Goal: Check status: Check status

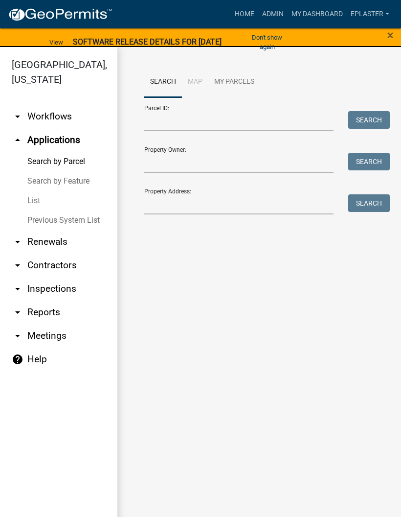
click at [393, 32] on span "×" at bounding box center [390, 35] width 6 height 14
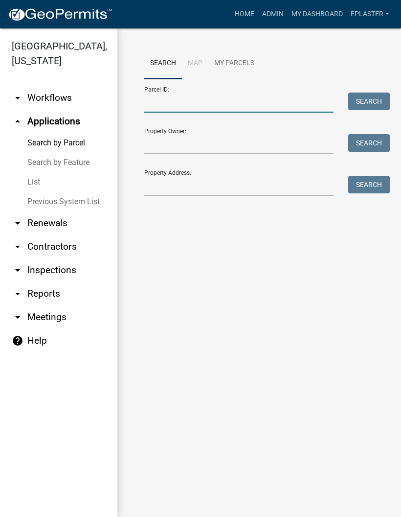
click at [211, 101] on input "Parcel ID:" at bounding box center [238, 102] width 189 height 20
click at [219, 104] on input "Parcel ID:" at bounding box center [238, 102] width 189 height 20
paste input "18000990462000"
type input "18000990462000"
click at [364, 99] on button "Search" at bounding box center [369, 101] width 42 height 18
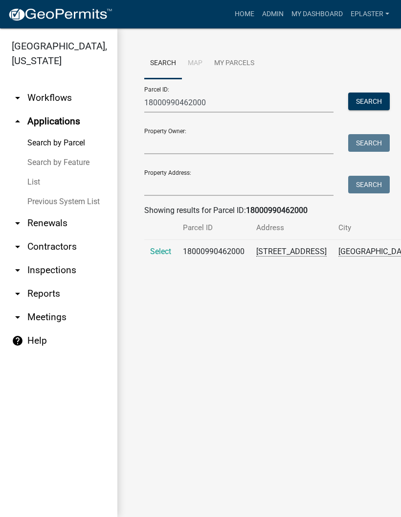
click at [163, 256] on span "Select" at bounding box center [160, 251] width 21 height 9
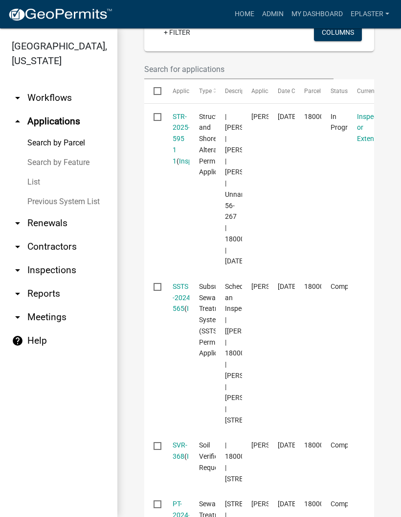
scroll to position [327, 0]
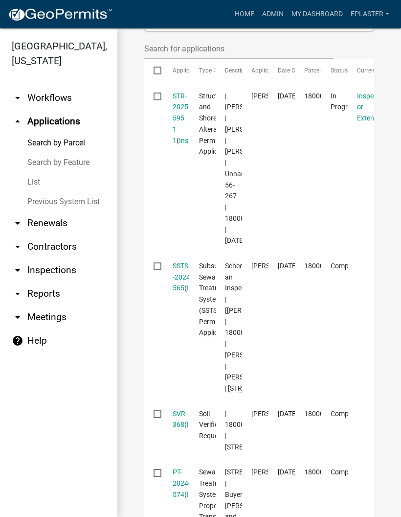
click at [178, 142] on link "STR-2025-595 1 1" at bounding box center [182, 118] width 18 height 52
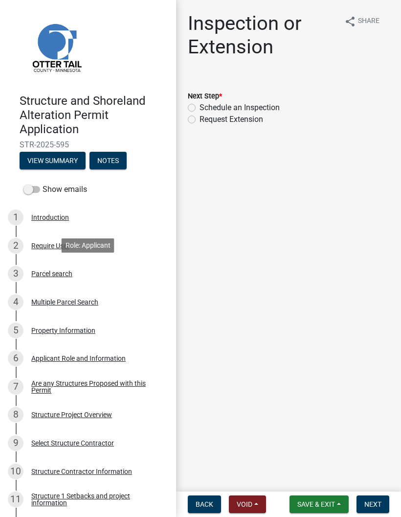
click at [117, 270] on div "3 Parcel search" at bounding box center [84, 274] width 153 height 16
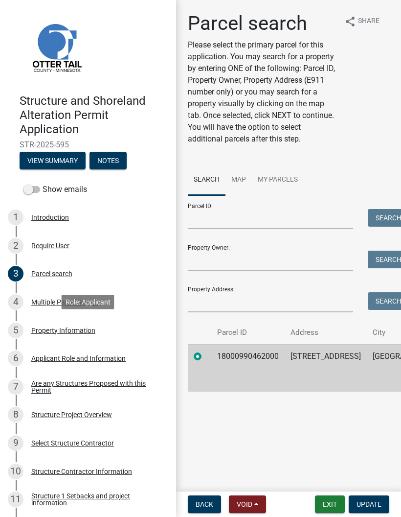
click at [115, 322] on div "5 Property Information" at bounding box center [84, 330] width 153 height 16
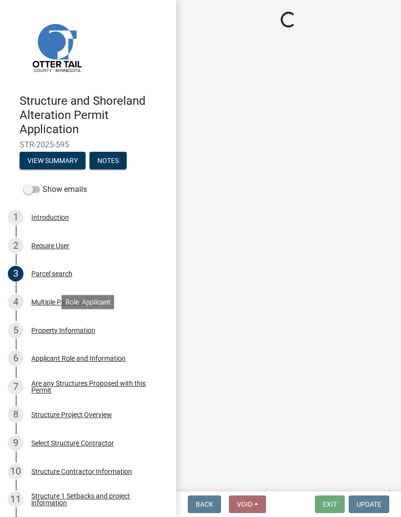
select select "0218c39a-5944-4a68-87df-00c3776b7e3c"
select select "bc95ce3f-9706-43bd-97a5-80c1e912429f"
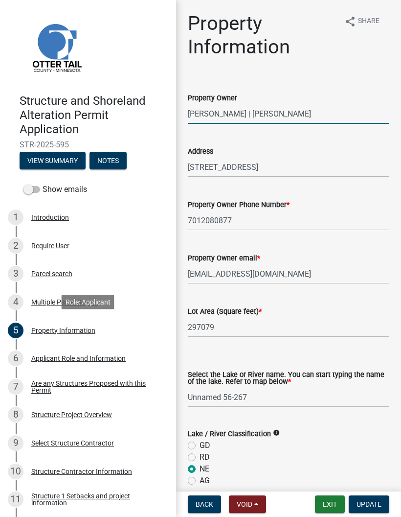
click at [242, 115] on input "[PERSON_NAME] | [PERSON_NAME]" at bounding box center [289, 114] width 202 height 20
click at [244, 114] on input "[PERSON_NAME] | [PERSON_NAME]" at bounding box center [289, 114] width 202 height 20
click at [308, 113] on input "[PERSON_NAME] | [PERSON_NAME]" at bounding box center [289, 114] width 202 height 20
type input "[PERSON_NAME] | [PERSON_NAME]"
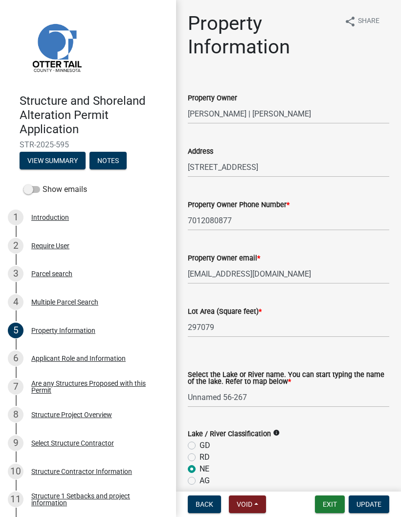
click at [367, 503] on span "Update" at bounding box center [369, 504] width 25 height 8
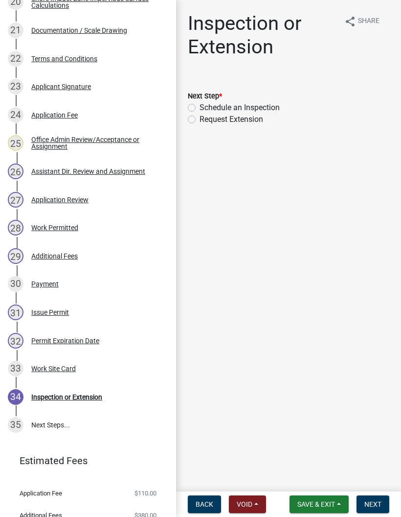
scroll to position [752, 0]
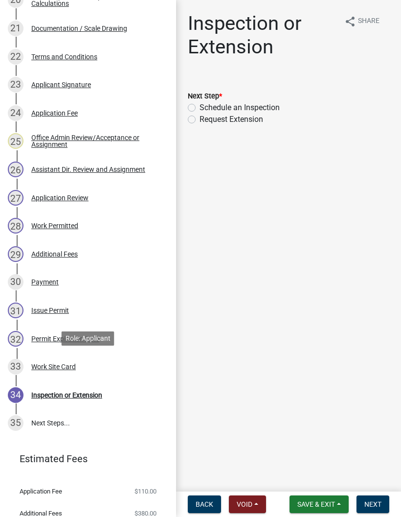
click at [113, 366] on div "33 Work Site Card" at bounding box center [84, 367] width 153 height 16
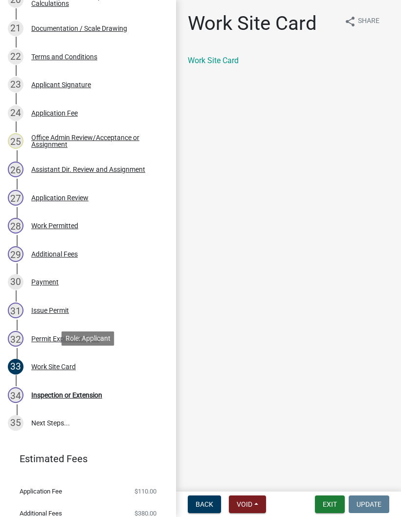
click at [228, 65] on link "Work Site Card" at bounding box center [213, 60] width 51 height 9
click at [360, 20] on span "Share" at bounding box center [369, 22] width 22 height 12
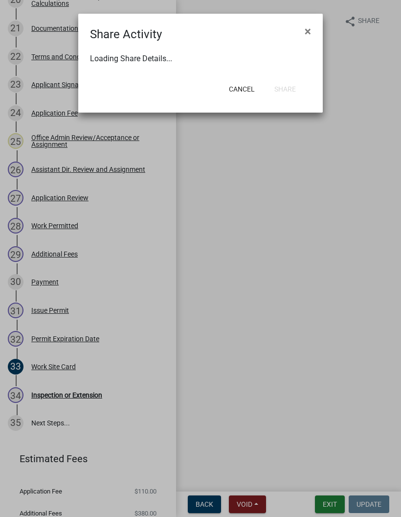
select select "1"
select select "0"
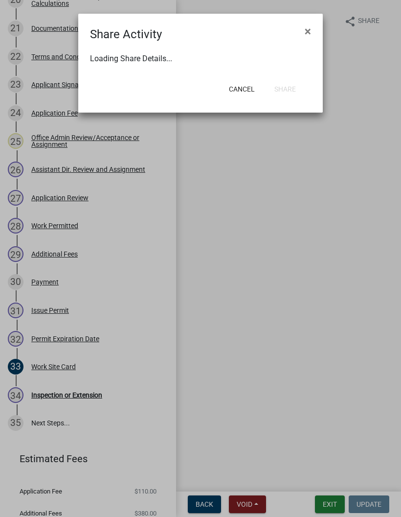
select select "0"
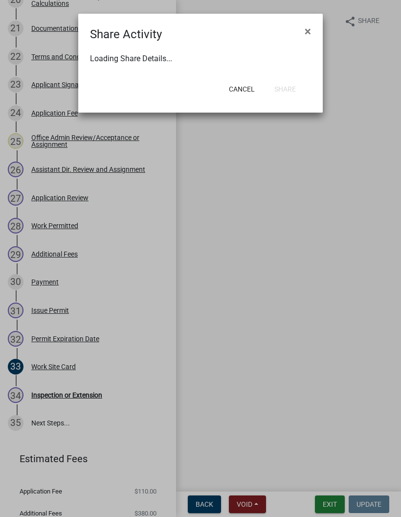
select select "0"
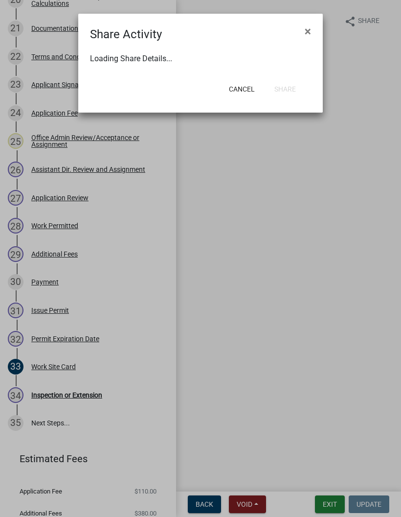
select select "0"
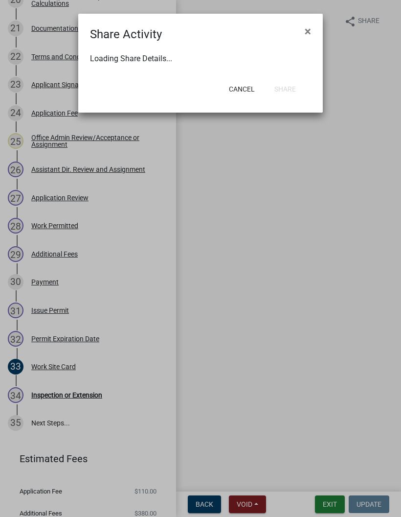
select select "0"
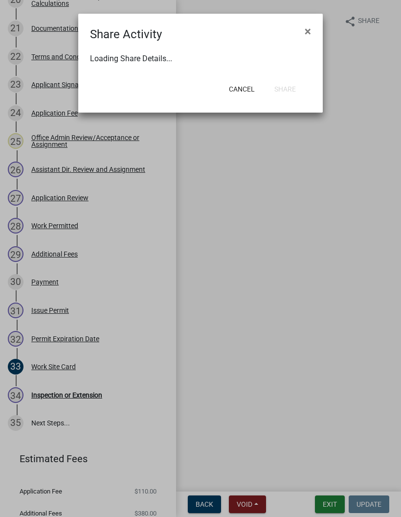
select select "0"
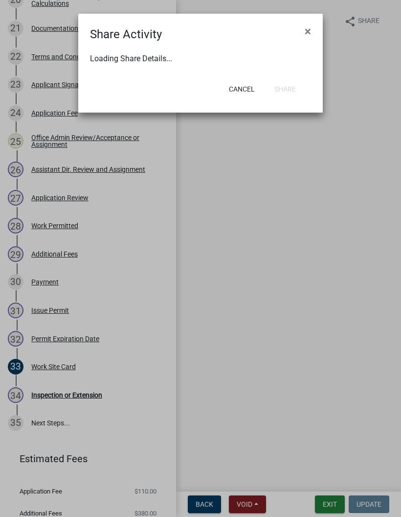
select select "0"
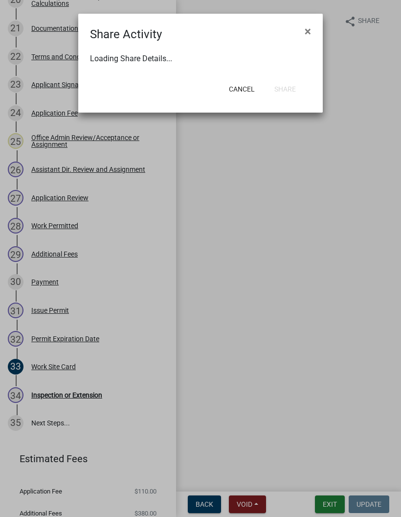
select select "0"
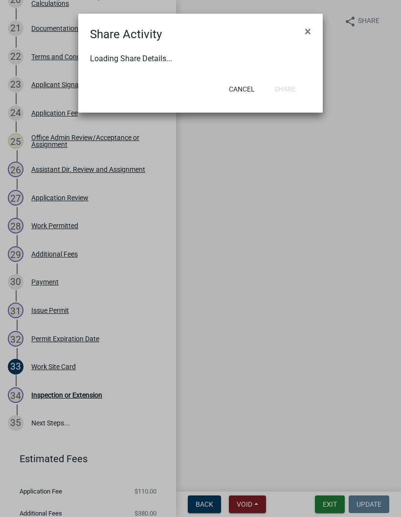
select select "0"
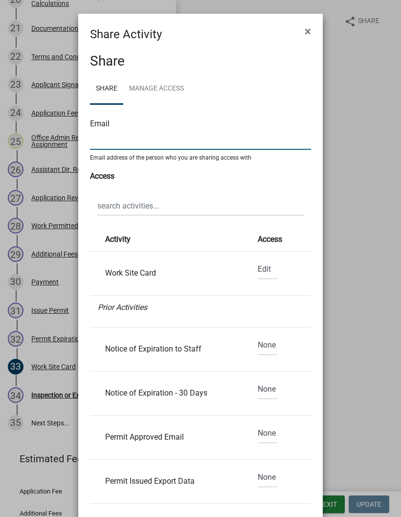
click at [247, 136] on input "text" at bounding box center [200, 140] width 221 height 20
click at [369, 141] on ngb-modal-window "Share Activity × Share Share Manage Access Email Email address of the person wh…" at bounding box center [200, 258] width 401 height 517
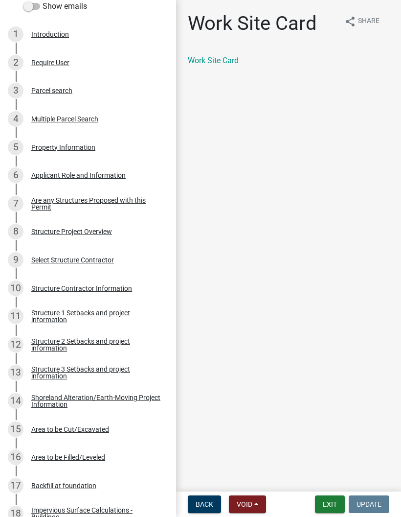
scroll to position [157, 0]
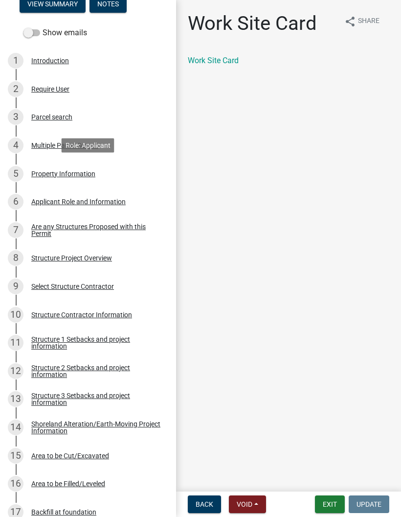
click at [108, 174] on div "5 Property Information" at bounding box center [84, 174] width 153 height 16
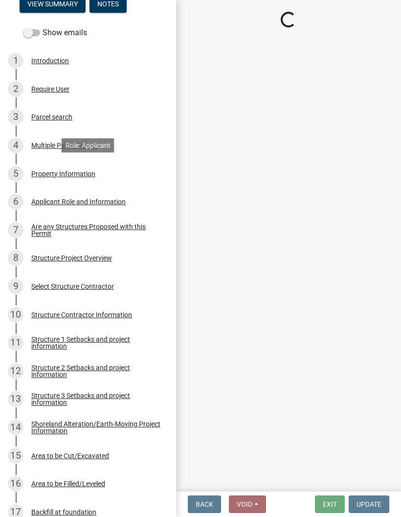
select select "0218c39a-5944-4a68-87df-00c3776b7e3c"
select select "bc95ce3f-9706-43bd-97a5-80c1e912429f"
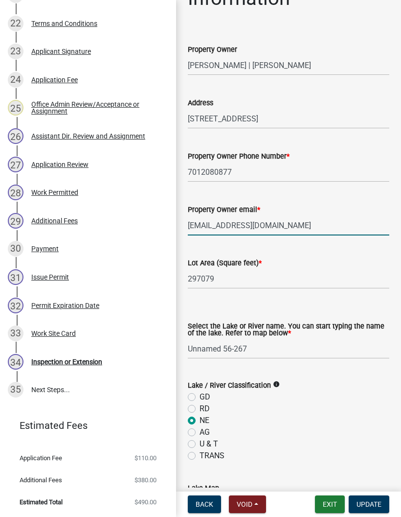
scroll to position [785, 0]
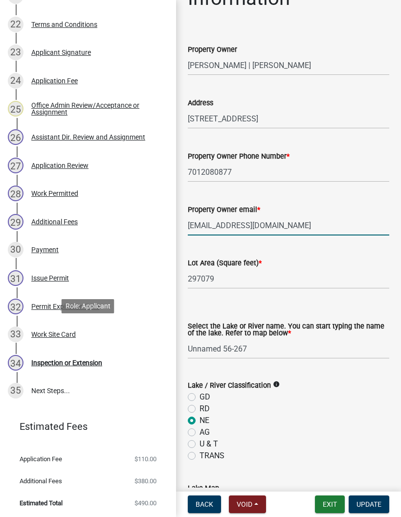
click at [98, 333] on div "33 Work Site Card" at bounding box center [84, 334] width 153 height 16
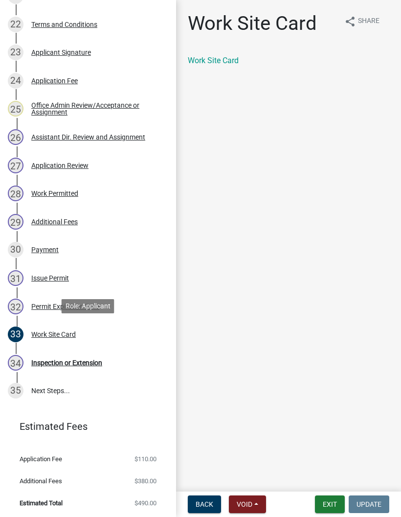
click at [371, 22] on span "Share" at bounding box center [369, 22] width 22 height 12
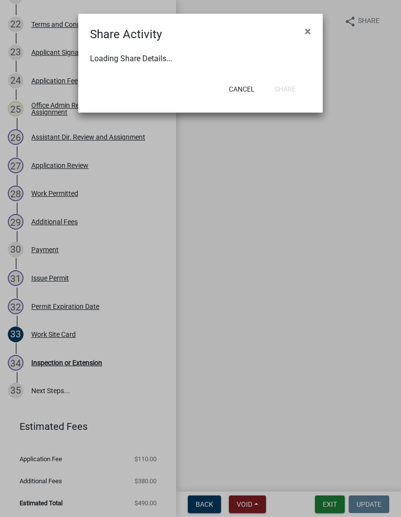
select select "1"
select select "0"
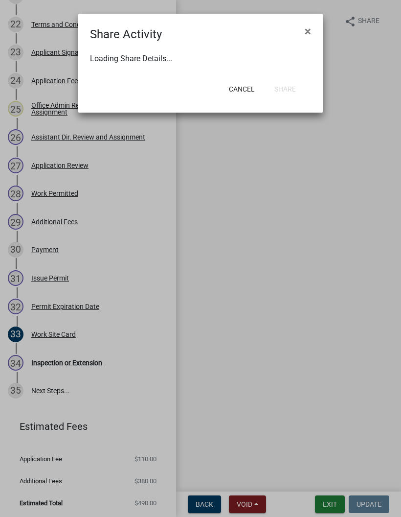
select select "0"
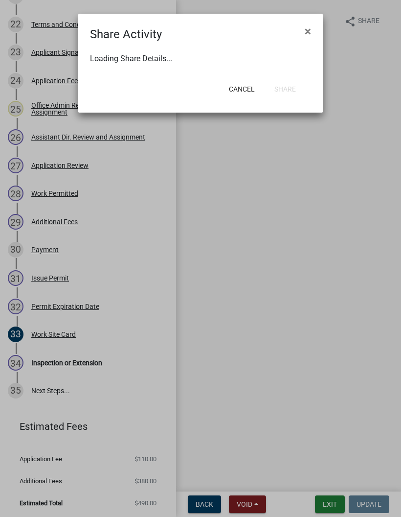
select select "0"
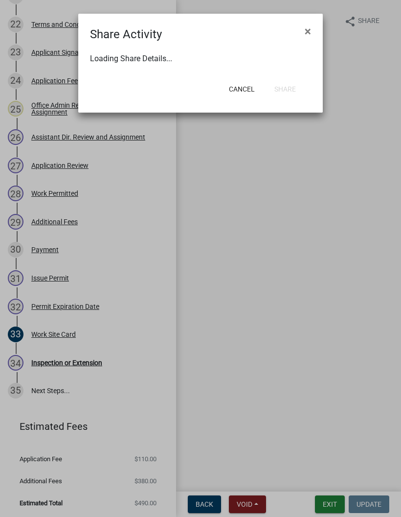
select select "0"
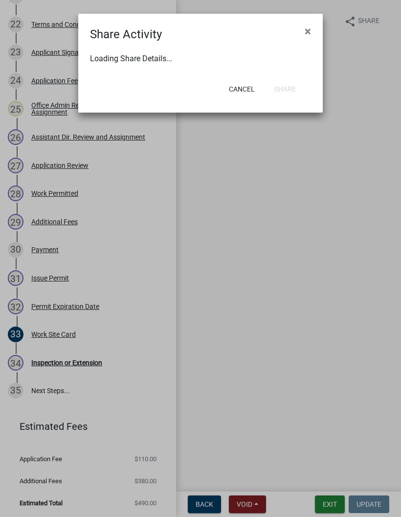
select select "0"
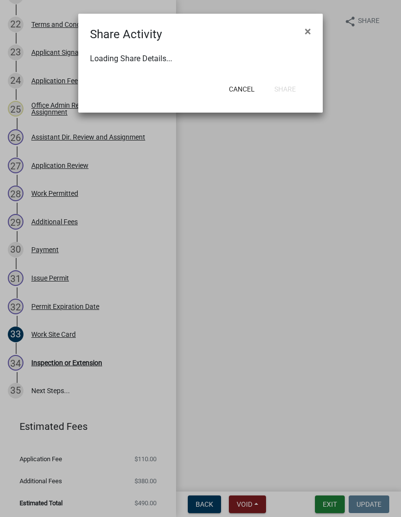
select select "0"
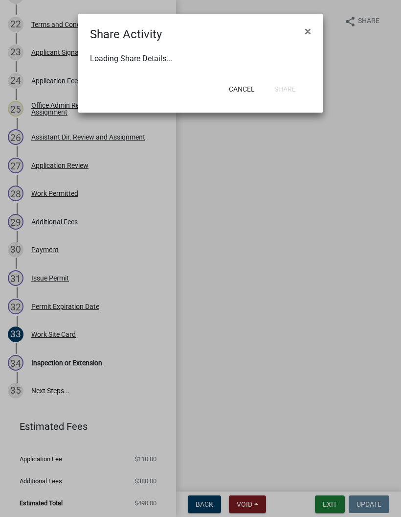
select select "0"
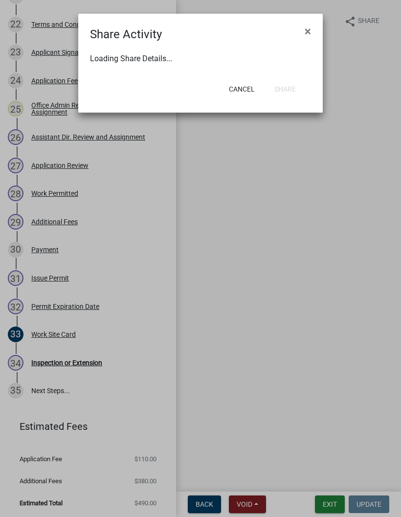
select select "0"
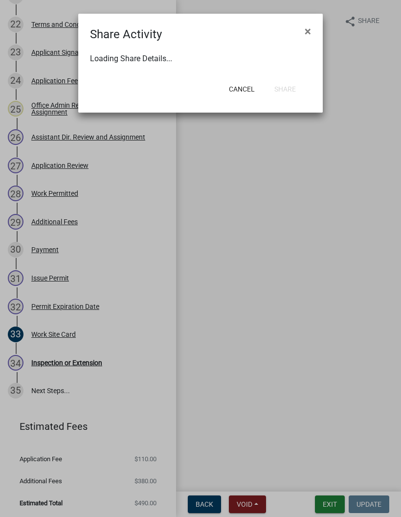
select select "0"
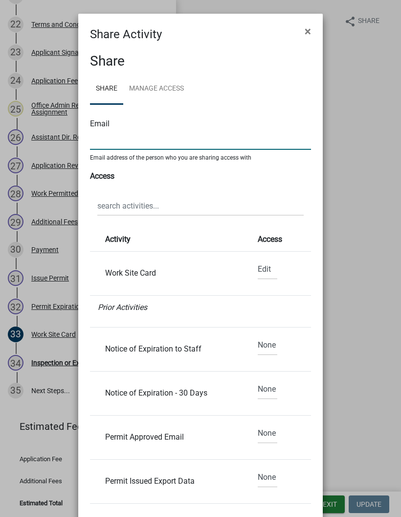
click at [186, 142] on input "text" at bounding box center [200, 140] width 221 height 20
click at [177, 145] on input "text" at bounding box center [200, 140] width 221 height 20
paste input "[EMAIL_ADDRESS][DOMAIN_NAME]"
type input "[EMAIL_ADDRESS][DOMAIN_NAME]"
click at [266, 270] on select "None Read Edit" at bounding box center [268, 269] width 20 height 20
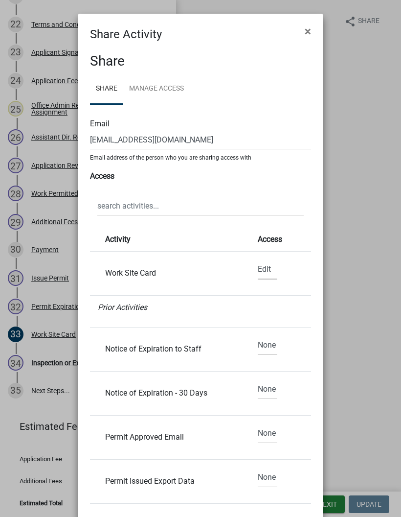
select select "0"
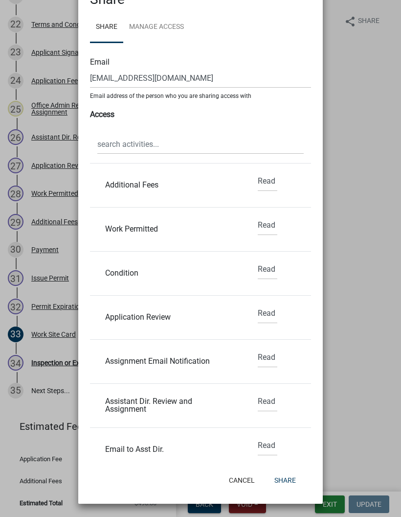
scroll to position [587, 0]
click at [295, 477] on button "Share" at bounding box center [285, 480] width 37 height 18
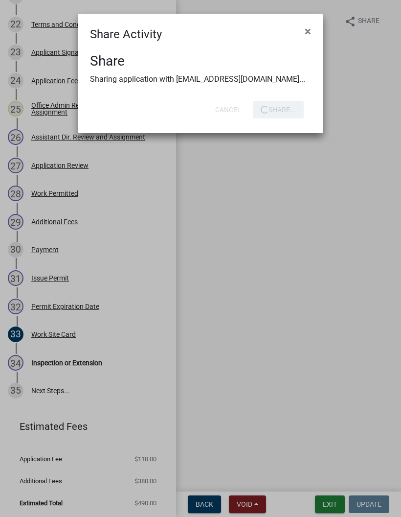
scroll to position [0, 0]
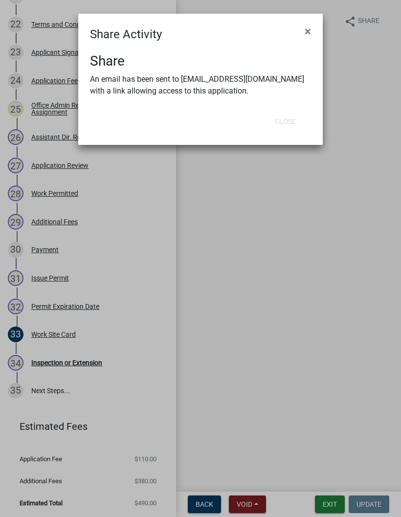
click at [289, 257] on ngb-modal-window "Share Activity × Share An email has been sent to [EMAIL_ADDRESS][DOMAIN_NAME] w…" at bounding box center [200, 258] width 401 height 517
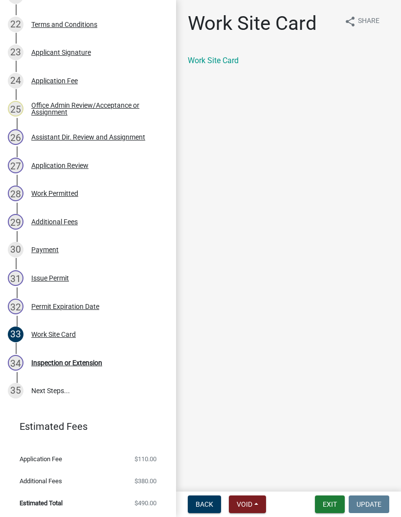
click at [290, 298] on main "Work Site Card share Share Work Site Card" at bounding box center [288, 243] width 225 height 487
click at [328, 503] on button "Exit" at bounding box center [330, 504] width 30 height 18
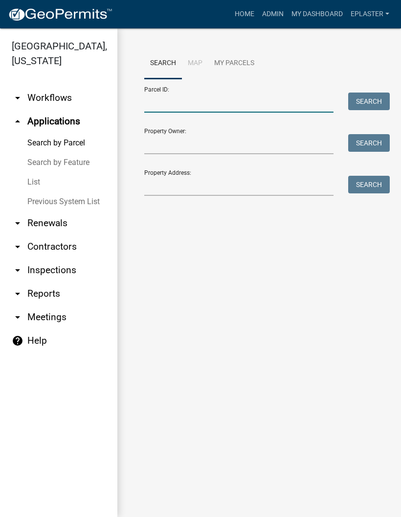
click at [219, 102] on input "Parcel ID:" at bounding box center [238, 102] width 189 height 20
click at [164, 107] on input "Parcel ID:" at bounding box center [238, 102] width 189 height 20
paste input "10000150102000"
type input "10000150102000"
click at [367, 104] on button "Search" at bounding box center [369, 101] width 42 height 18
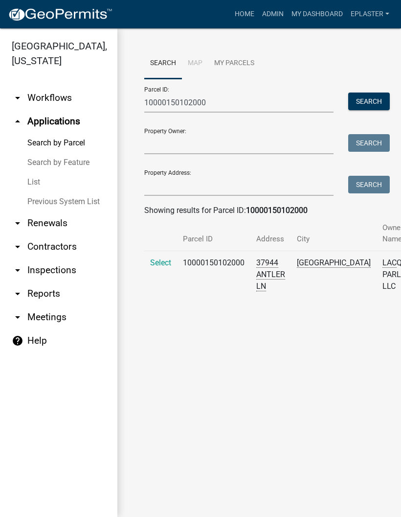
click at [159, 260] on span "Select" at bounding box center [160, 262] width 21 height 9
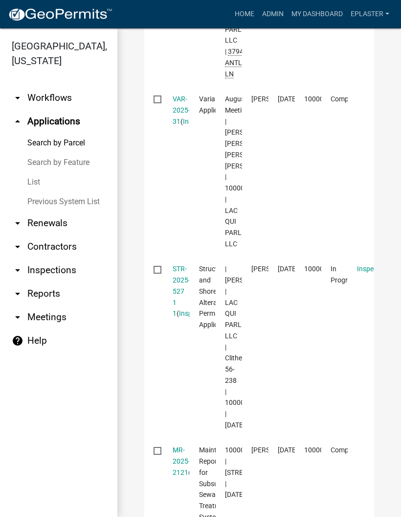
scroll to position [572, 0]
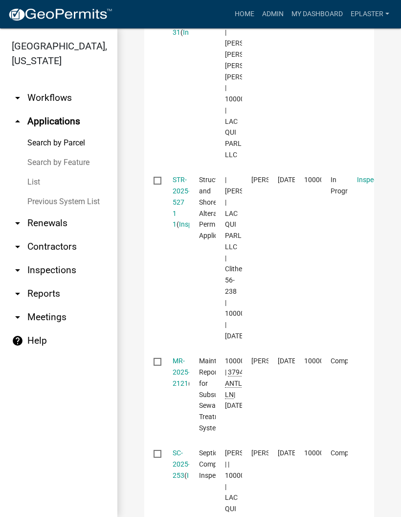
click at [175, 228] on link "STR-2025-527 1 1" at bounding box center [182, 202] width 18 height 52
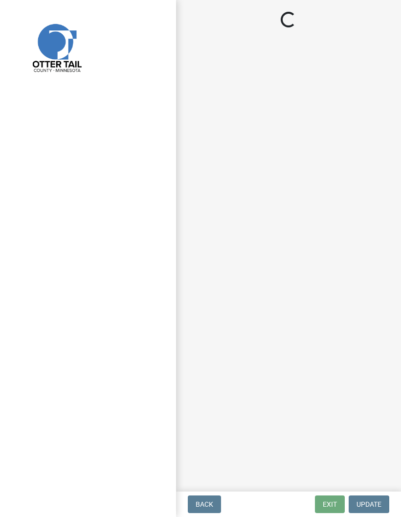
select select "710d5f49-2663-4e73-9718-d0c4e189f5ed"
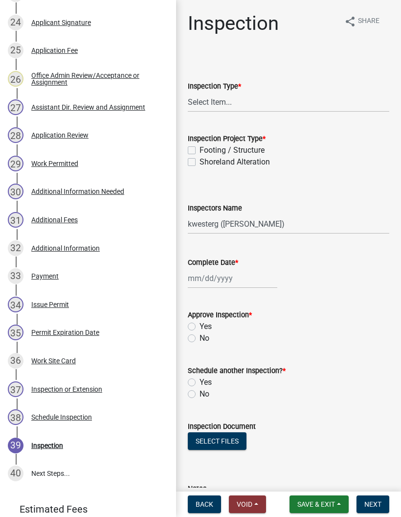
scroll to position [842, 0]
click at [132, 157] on div "29 Work Permitted" at bounding box center [84, 164] width 153 height 16
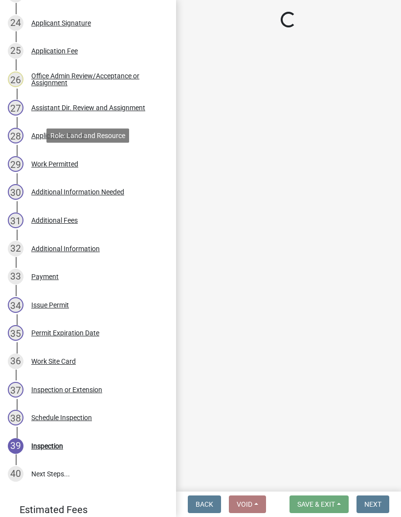
select select "ab2e7446-72a0-49c6-a36a-5181bad2fe68"
